Goal: Navigation & Orientation: Find specific page/section

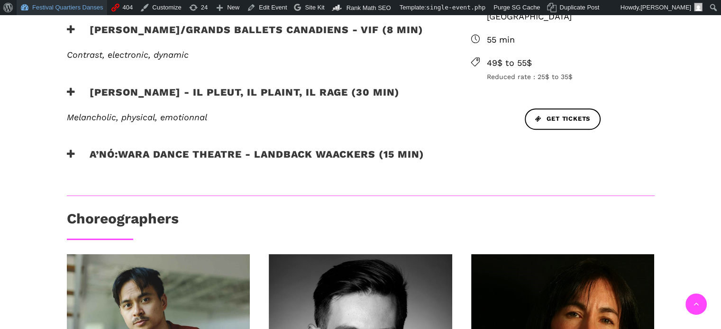
scroll to position [381, 0]
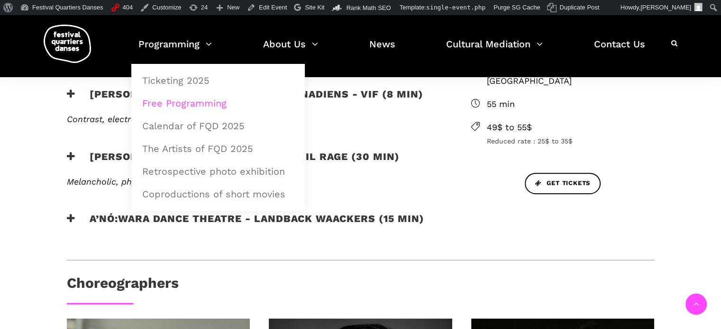
click at [204, 102] on link "Free Programming" at bounding box center [218, 103] width 163 height 22
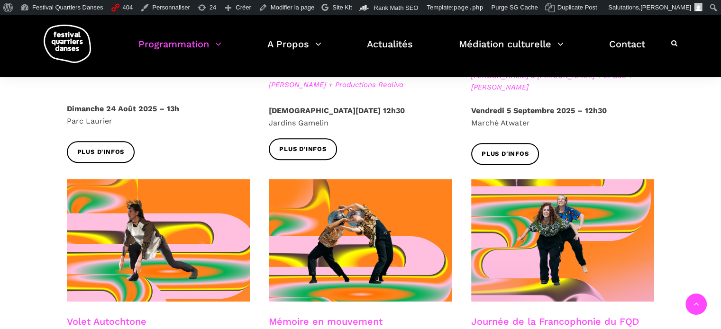
scroll to position [521, 0]
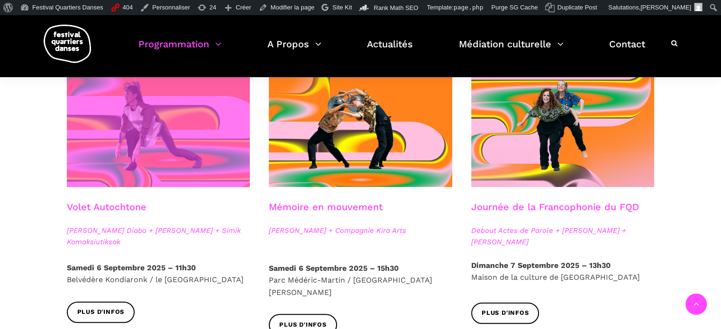
click at [187, 157] on span at bounding box center [158, 125] width 183 height 123
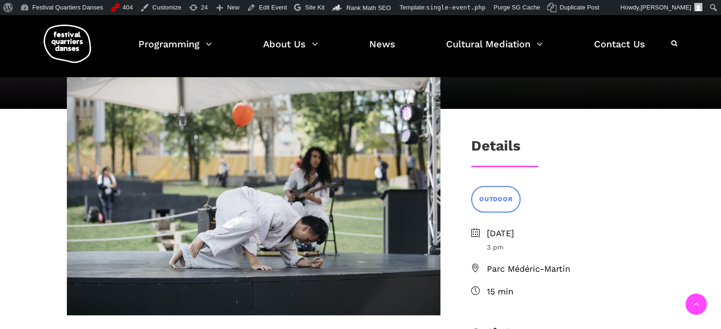
scroll to position [142, 0]
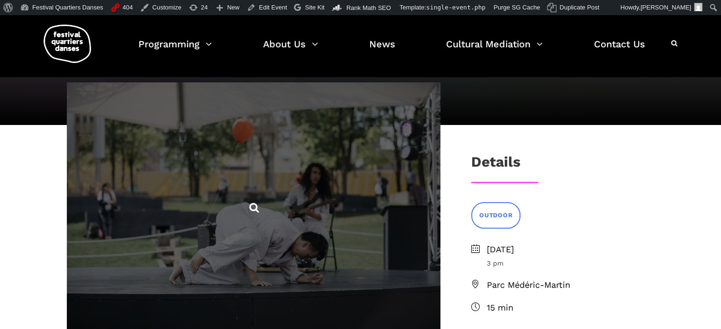
click at [371, 170] on span at bounding box center [254, 206] width 374 height 249
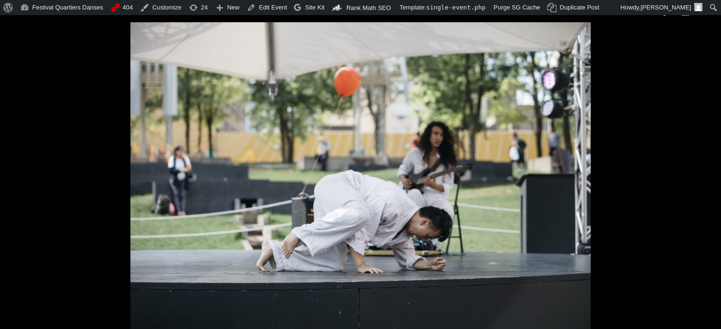
click at [626, 208] on picture at bounding box center [360, 175] width 721 height 307
click at [641, 133] on picture at bounding box center [360, 175] width 721 height 307
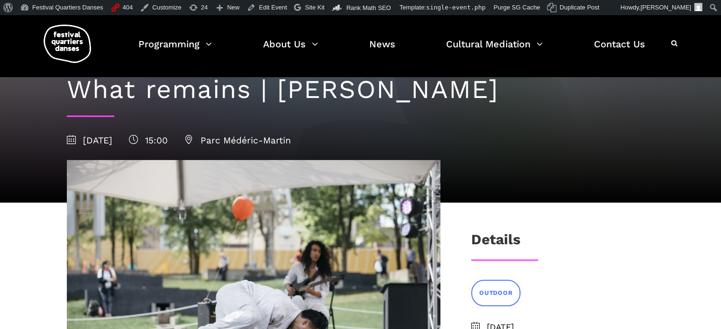
scroll to position [0, 0]
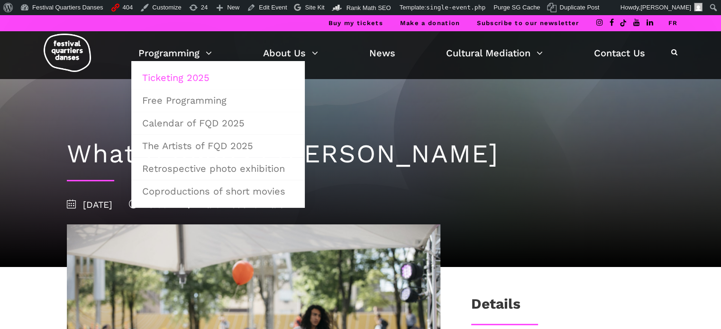
click at [162, 76] on link "Ticketing 2025" at bounding box center [218, 78] width 163 height 22
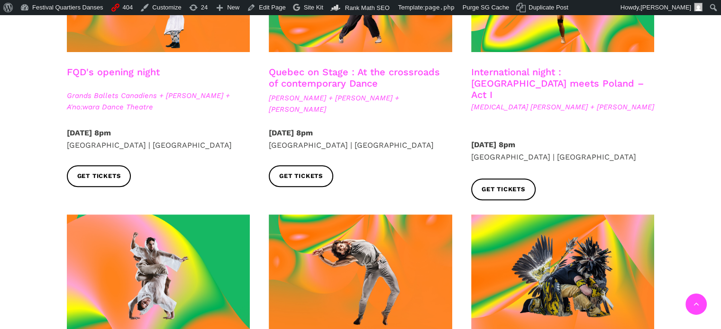
scroll to position [348, 0]
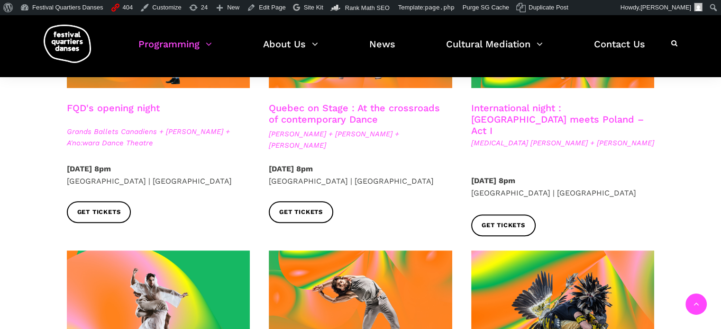
click at [508, 65] on div "Programming Ticketing 2025 Free Programming Calendar of FQD 2025 The Artists of…" at bounding box center [360, 46] width 707 height 62
